Goal: Transaction & Acquisition: Purchase product/service

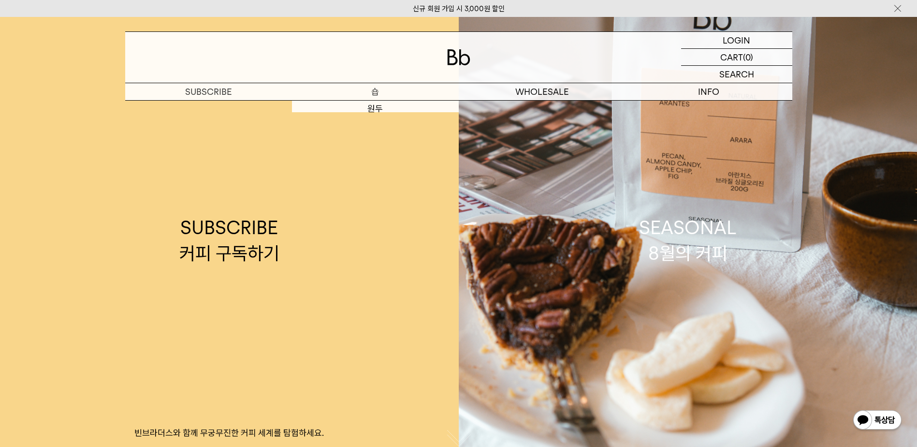
click at [382, 96] on p "숍" at bounding box center [375, 91] width 167 height 17
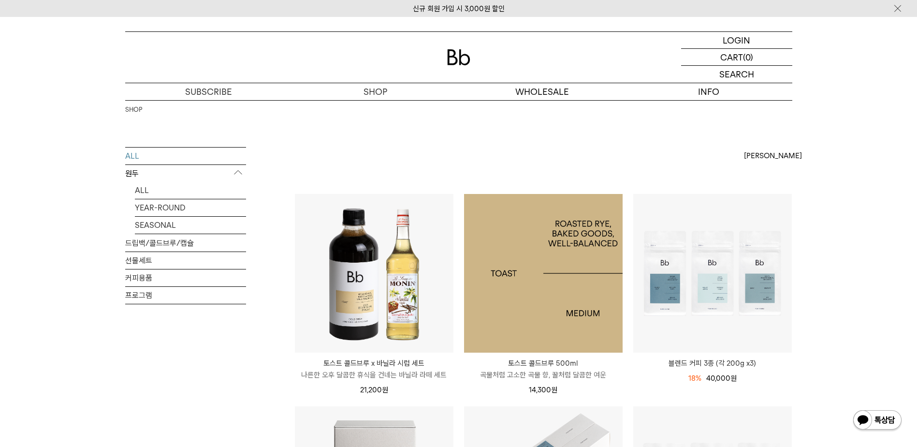
click at [554, 281] on img at bounding box center [543, 273] width 159 height 159
